Goal: Task Accomplishment & Management: Manage account settings

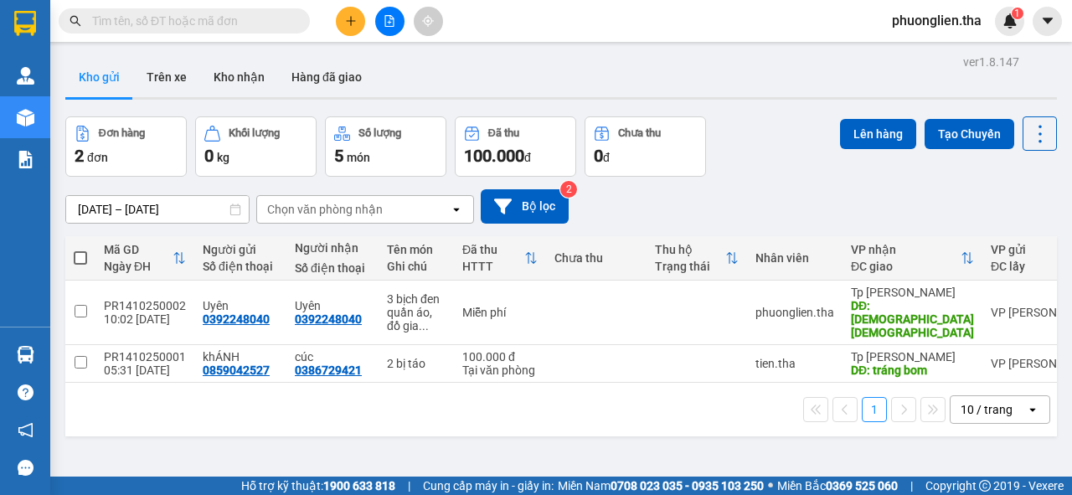
click at [212, 20] on input "text" at bounding box center [191, 21] width 198 height 18
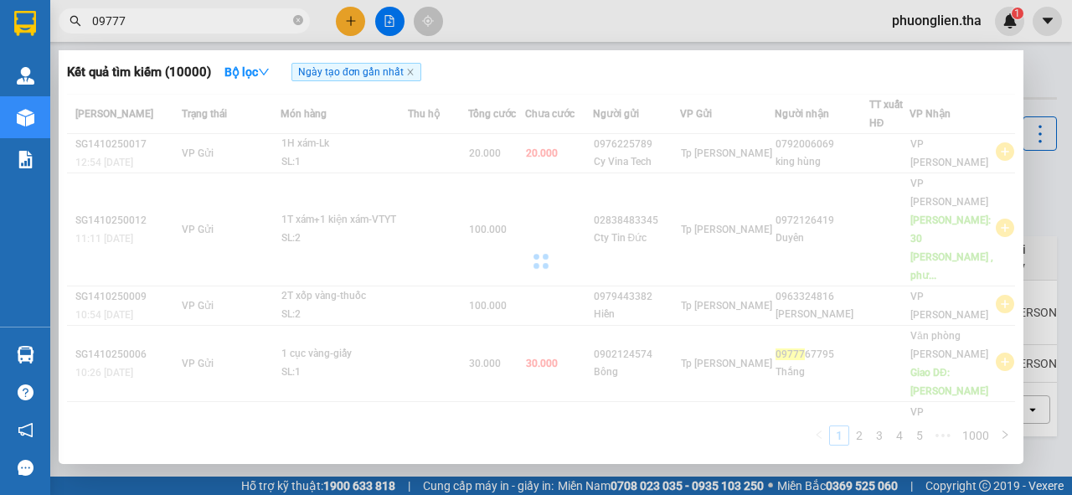
type input "097777"
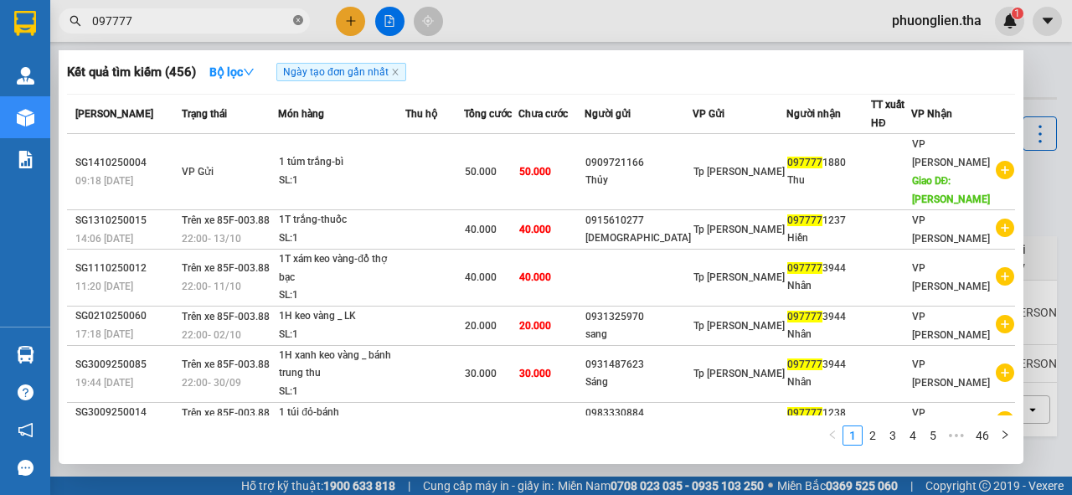
click at [298, 22] on icon "close-circle" at bounding box center [298, 20] width 10 height 10
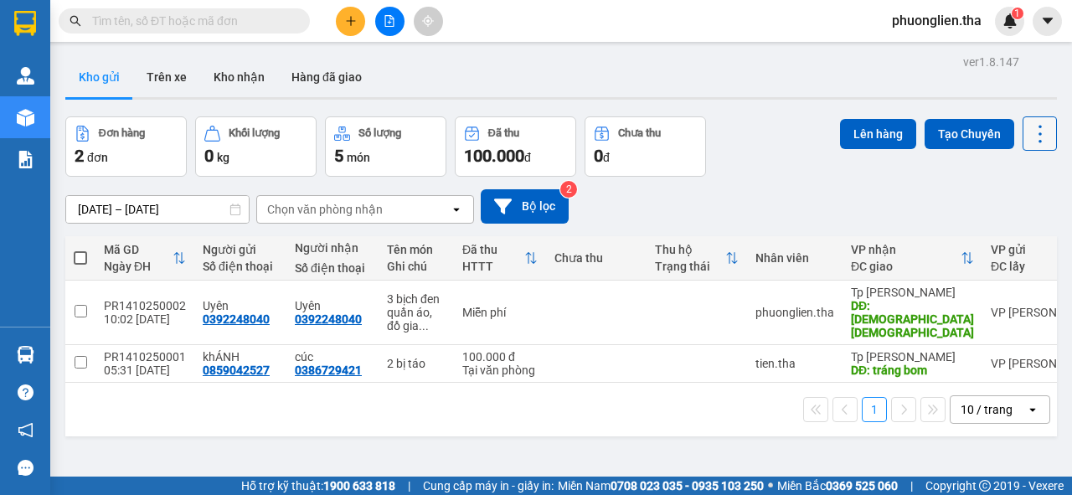
click at [1029, 136] on icon at bounding box center [1040, 133] width 23 height 23
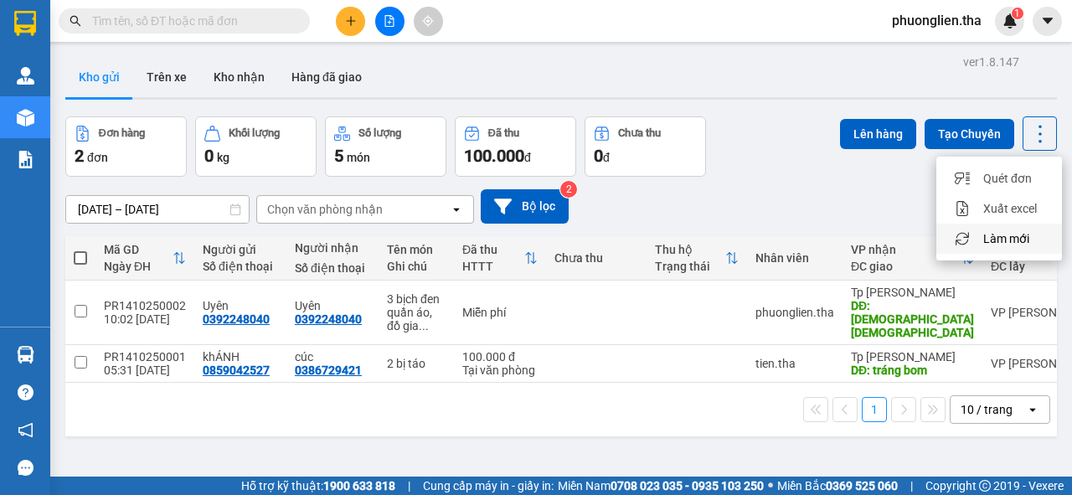
click at [1003, 237] on span "Làm mới" at bounding box center [1006, 238] width 46 height 17
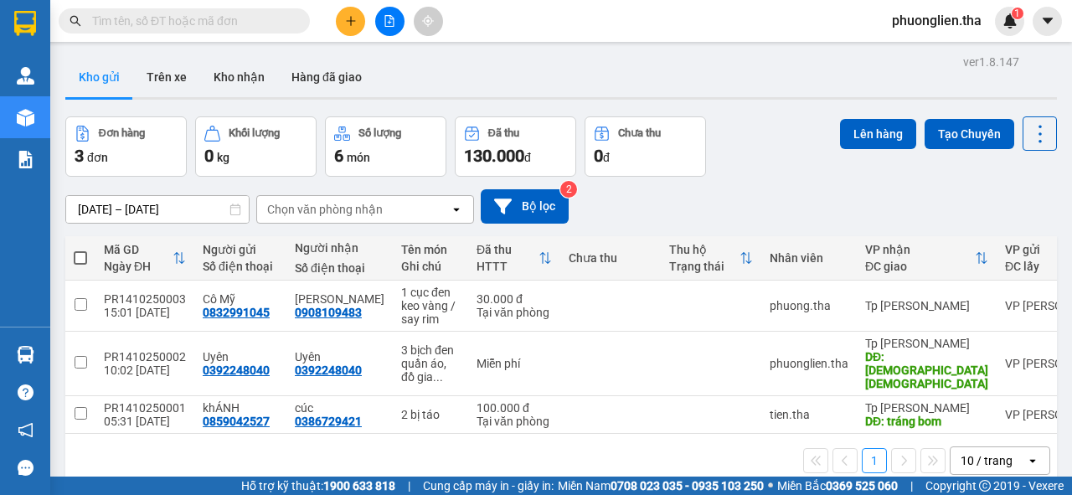
click at [923, 13] on span "phuonglien.tha" at bounding box center [937, 20] width 116 height 21
click at [925, 50] on span "Đăng xuất" at bounding box center [944, 52] width 82 height 18
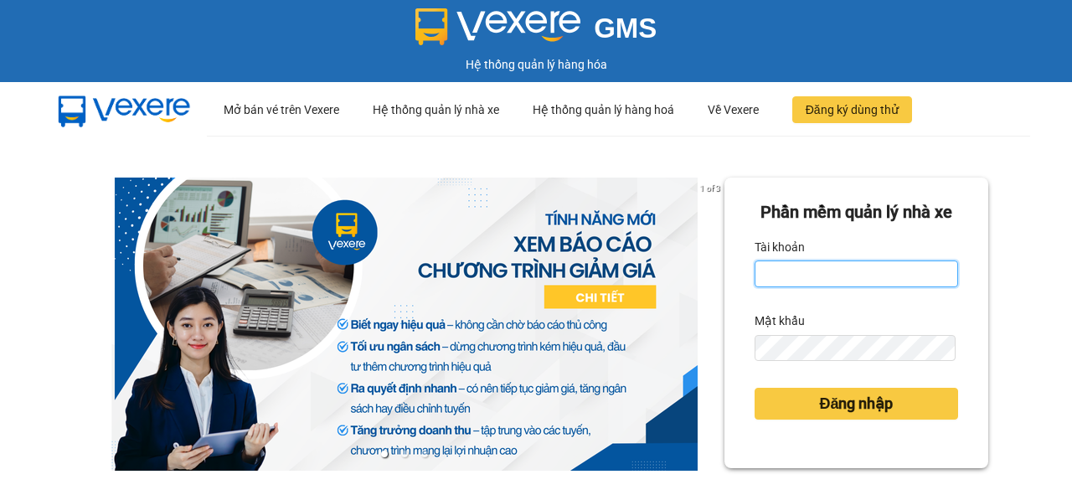
type input "phuong.tha"
click at [553, 333] on div at bounding box center [404, 324] width 641 height 293
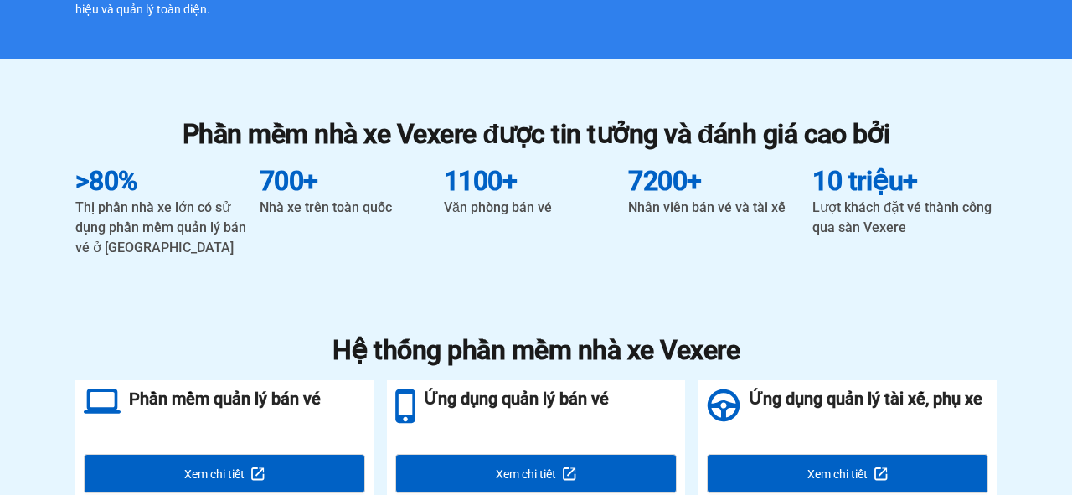
scroll to position [1298, 0]
